Goal: Navigation & Orientation: Find specific page/section

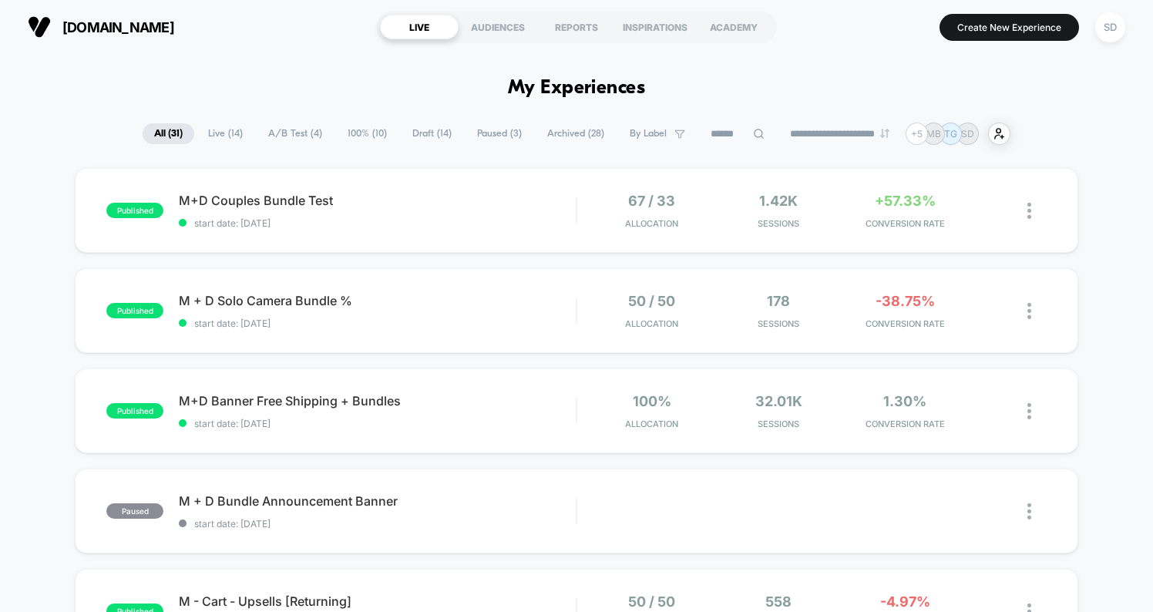
click at [282, 139] on span "A/B Test ( 4 )" at bounding box center [295, 133] width 77 height 21
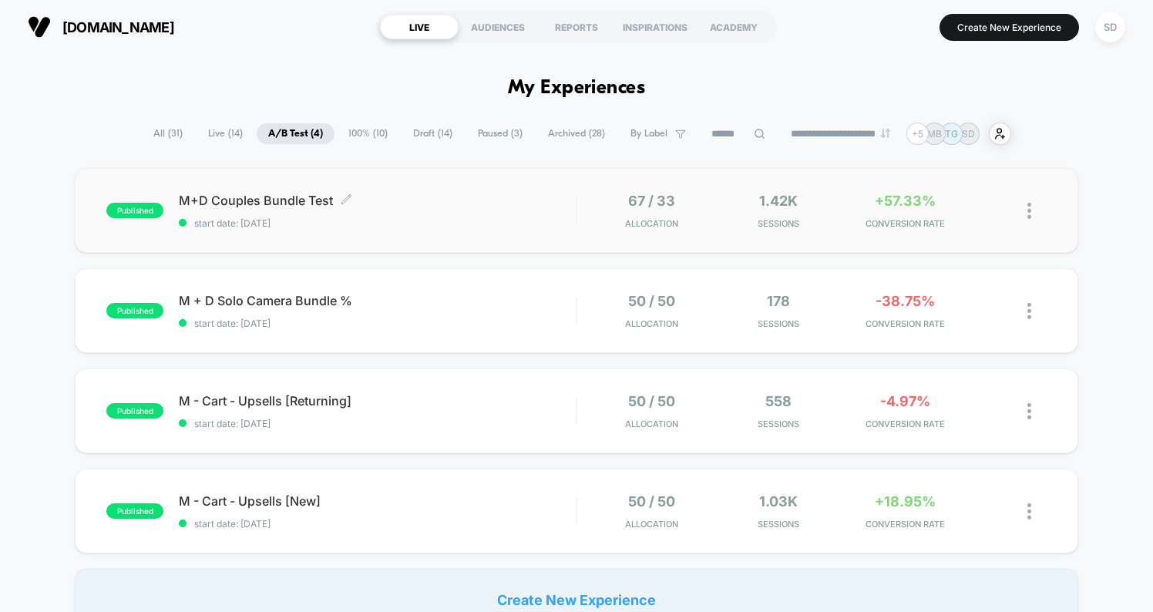
click at [271, 200] on span "M+D Couples Bundle Test Click to edit experience details" at bounding box center [377, 200] width 397 height 15
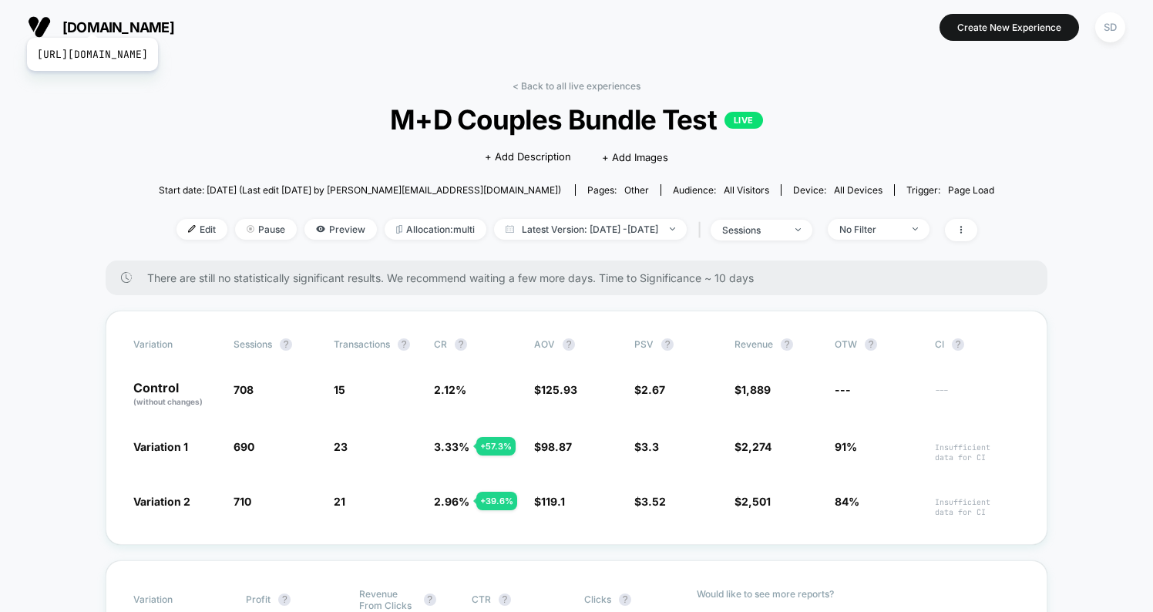
click at [148, 19] on span "[DOMAIN_NAME]" at bounding box center [118, 27] width 112 height 16
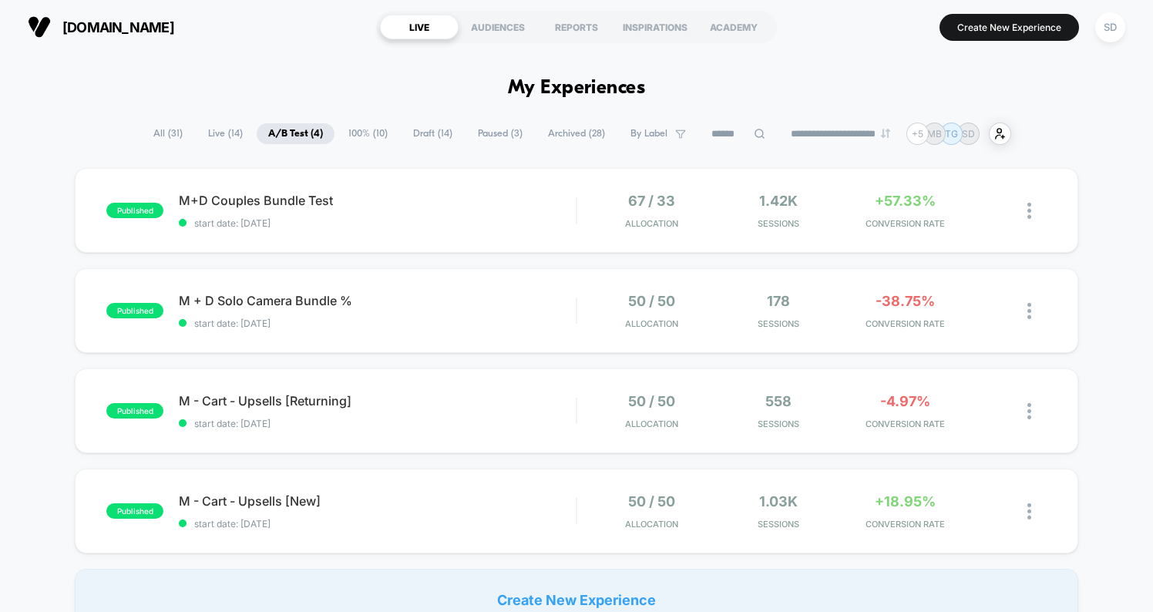
click at [34, 8] on section "[DOMAIN_NAME] [URL][DOMAIN_NAME]" at bounding box center [193, 27] width 341 height 39
click at [34, 11] on section "[DOMAIN_NAME] [URL][DOMAIN_NAME]" at bounding box center [193, 27] width 341 height 39
click at [37, 18] on img at bounding box center [39, 26] width 23 height 23
click at [67, 32] on span "[DOMAIN_NAME]" at bounding box center [118, 27] width 112 height 16
